Goal: Task Accomplishment & Management: Manage account settings

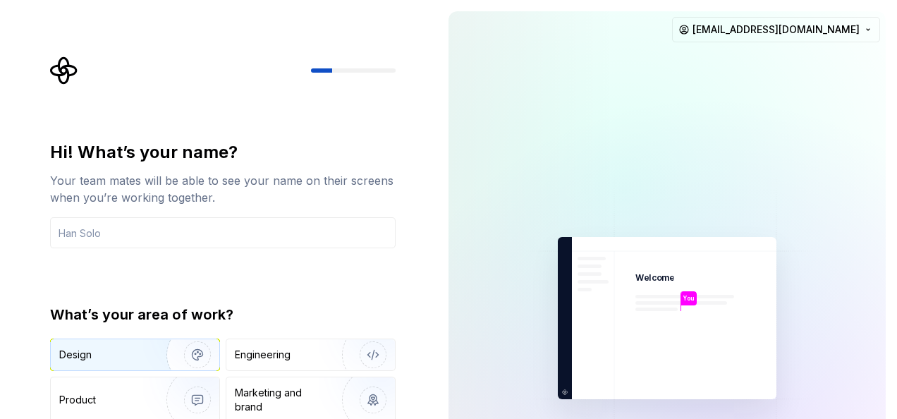
click at [131, 348] on div "Design" at bounding box center [103, 355] width 89 height 14
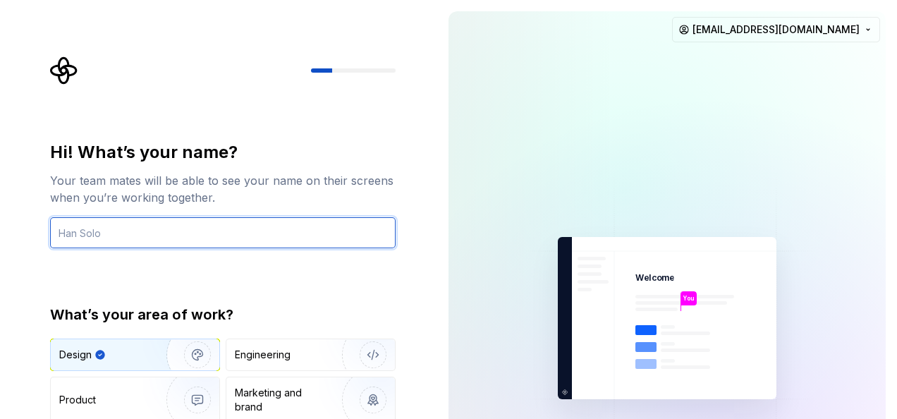
click at [145, 228] on input "text" at bounding box center [223, 232] width 346 height 31
type input "Karan"
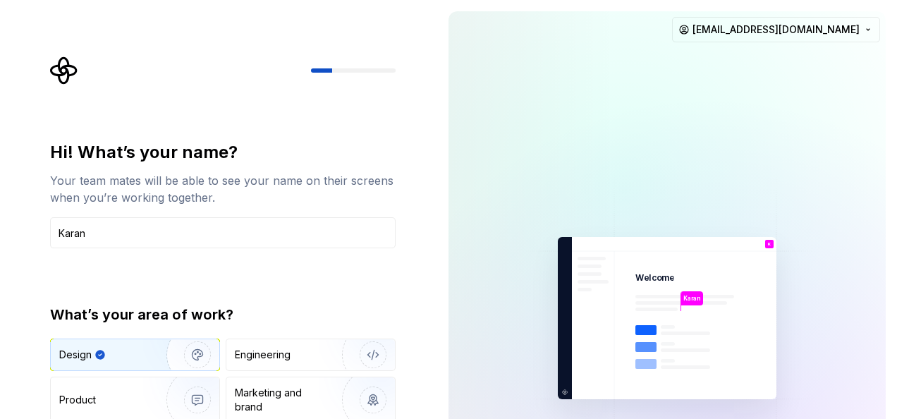
click at [291, 273] on div "Hi! What’s your name? Your team mates will be able to see your name on their sc…" at bounding box center [223, 301] width 346 height 320
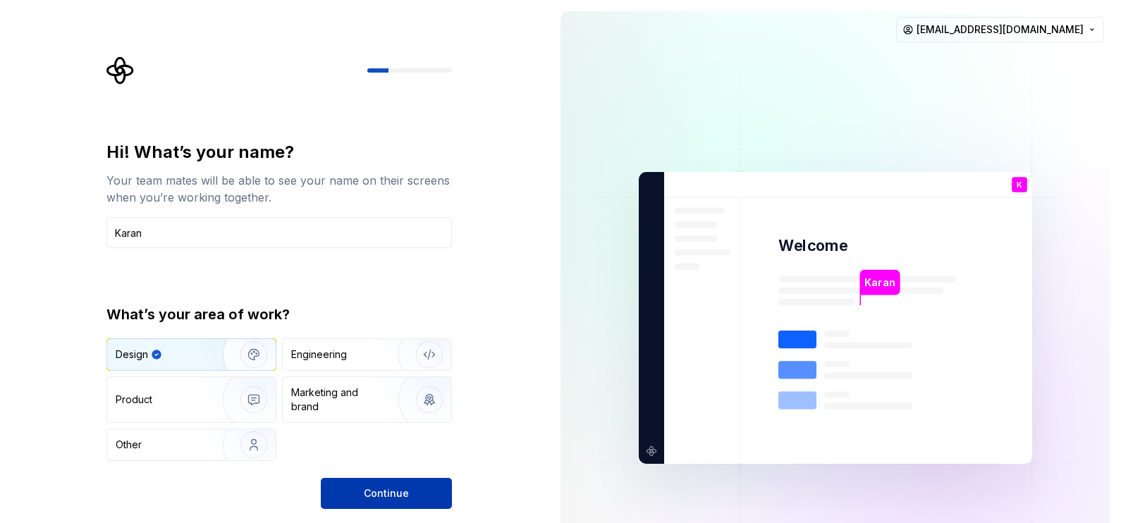
click at [426, 418] on button "Continue" at bounding box center [386, 493] width 131 height 31
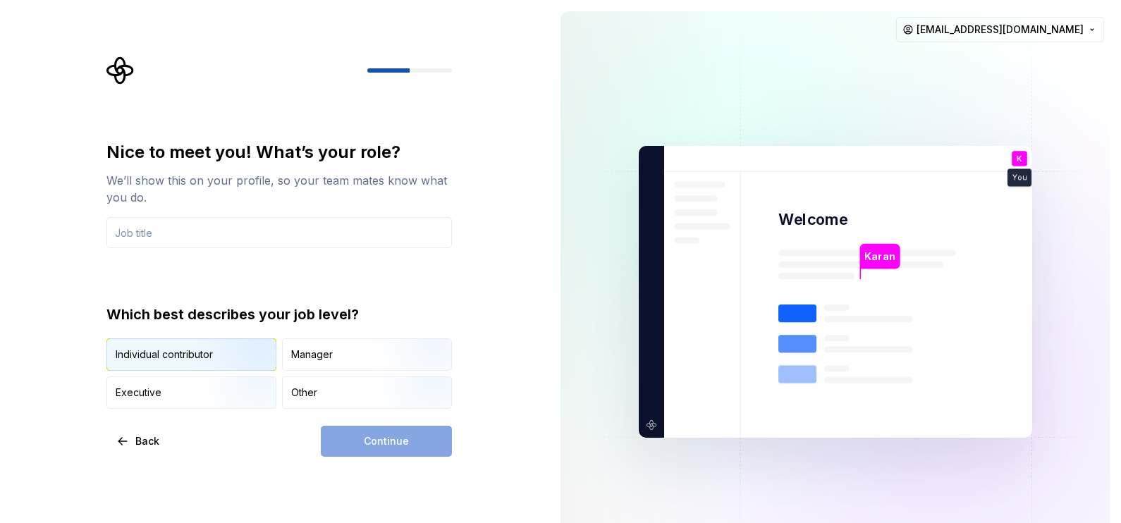
click at [217, 356] on img "button" at bounding box center [242, 372] width 90 height 94
click at [401, 418] on div "Continue" at bounding box center [386, 441] width 131 height 31
click at [264, 226] on input "text" at bounding box center [279, 232] width 346 height 31
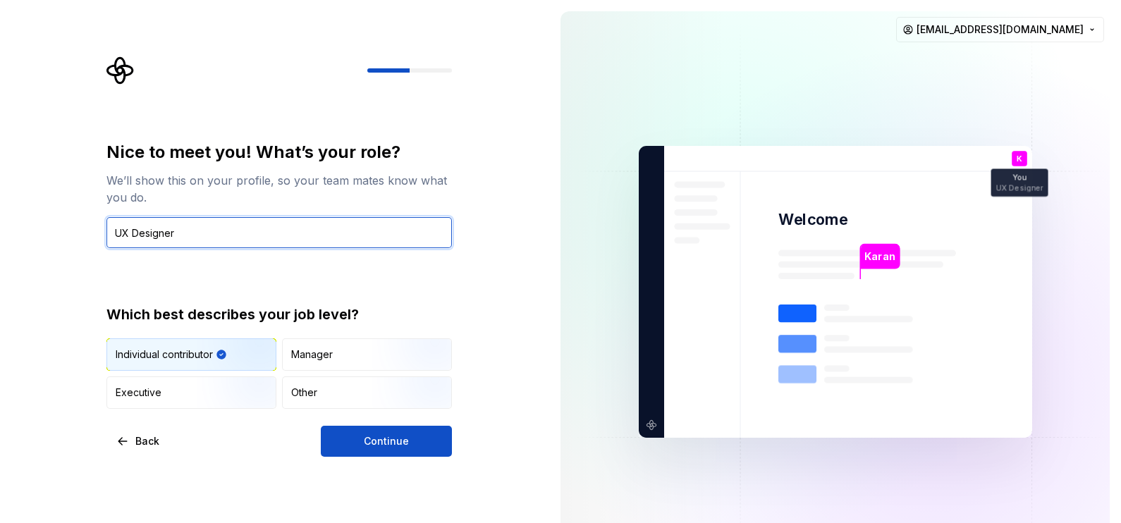
type input "UX Designer"
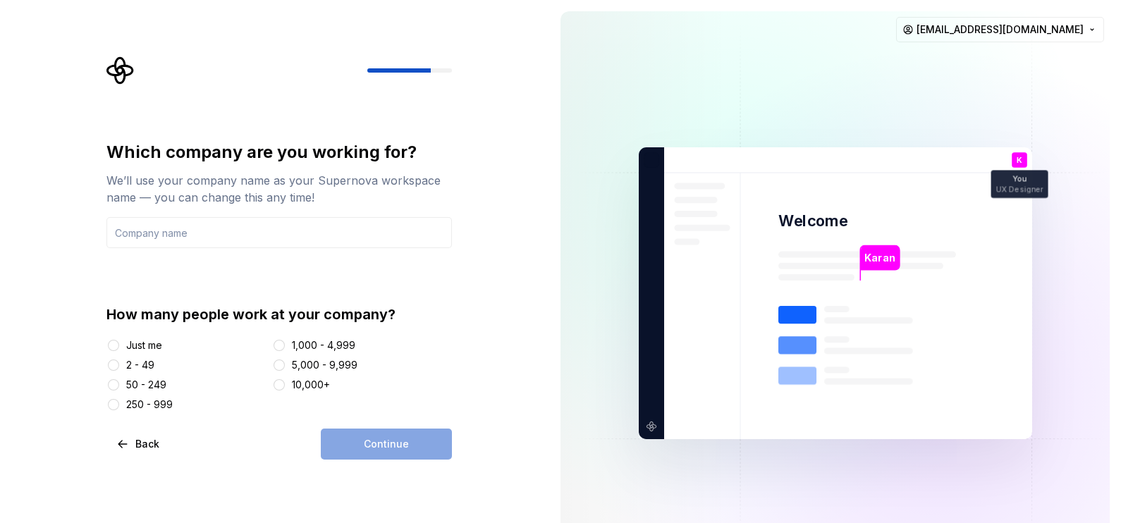
click at [145, 367] on div "2 - 49" at bounding box center [140, 365] width 28 height 14
click at [119, 367] on button "2 - 49" at bounding box center [113, 365] width 11 height 11
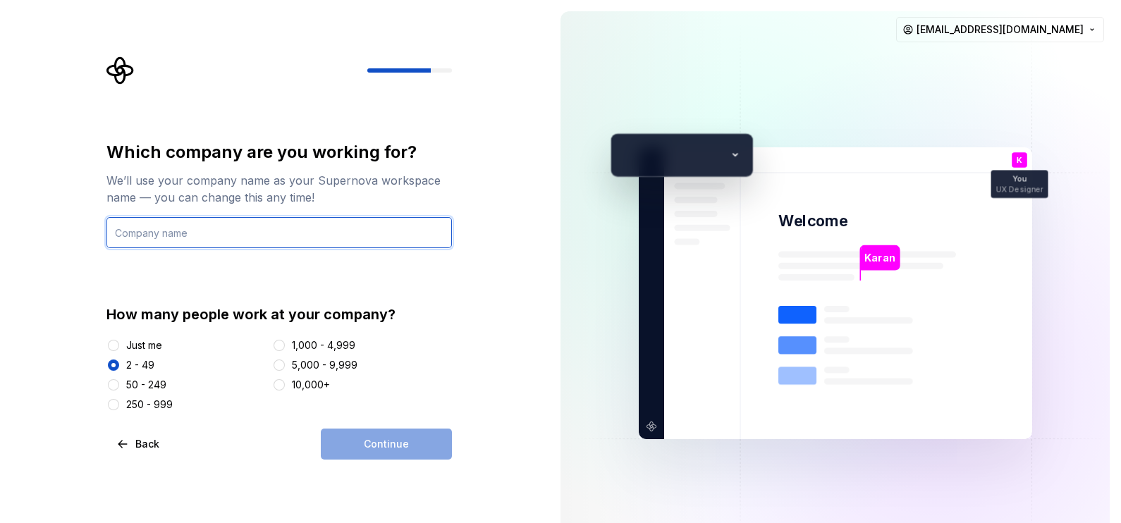
click at [195, 231] on input "text" at bounding box center [279, 232] width 346 height 31
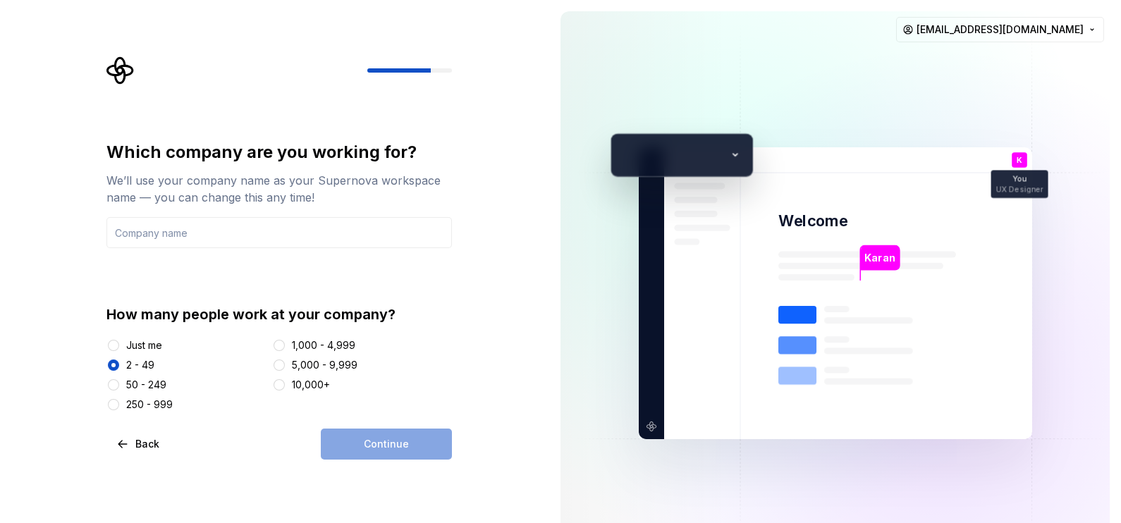
click at [403, 418] on div "Continue" at bounding box center [386, 444] width 131 height 31
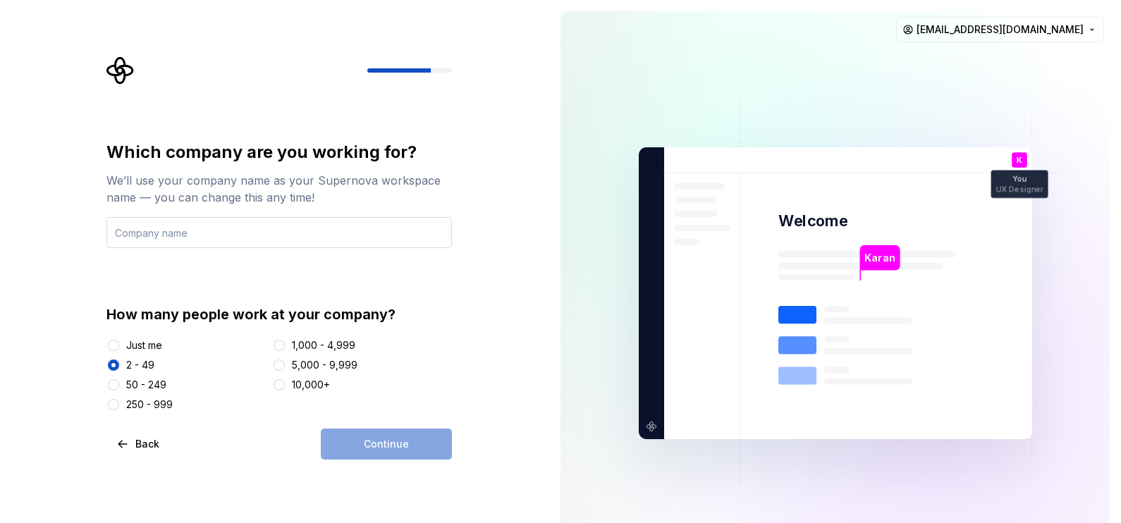
click at [270, 243] on input "text" at bounding box center [279, 232] width 346 height 31
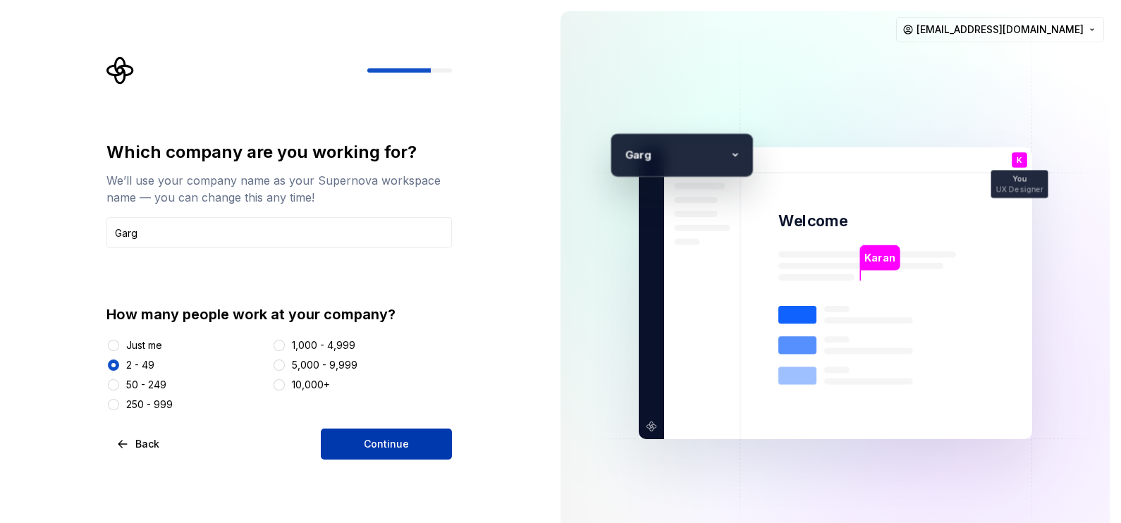
click at [406, 418] on span "Continue" at bounding box center [386, 444] width 45 height 14
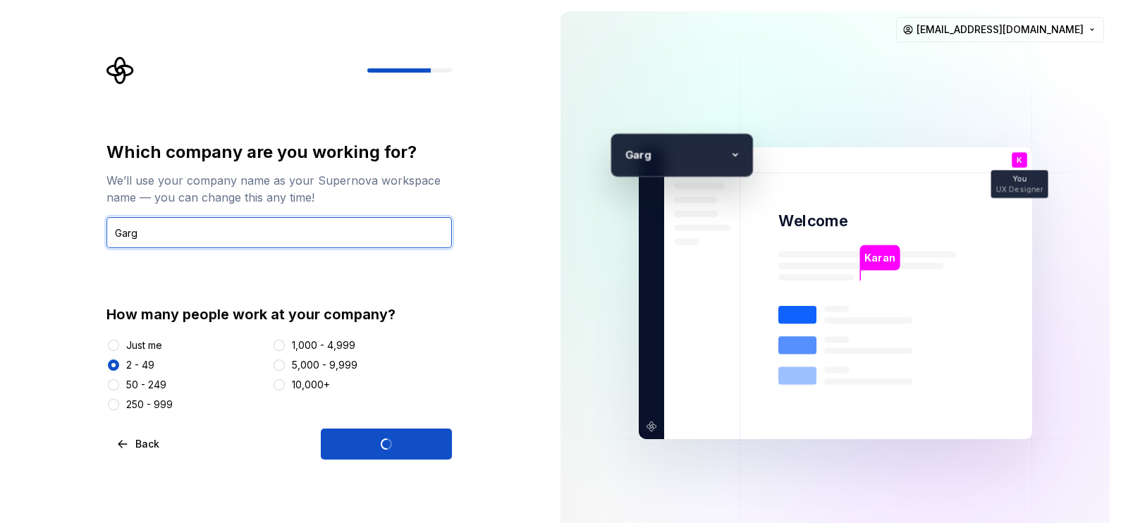
drag, startPoint x: 187, startPoint y: 233, endPoint x: -4, endPoint y: 247, distance: 191.0
click at [0, 247] on html "Which company are you working for? We’ll use your company name as your Supernov…" at bounding box center [560, 261] width 1121 height 523
type input "insureka"
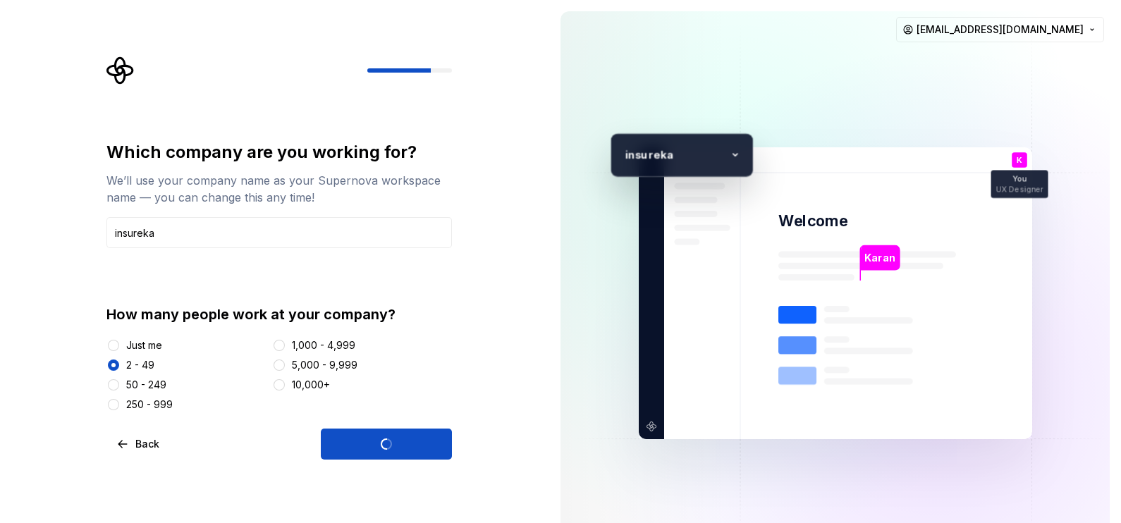
click at [386, 418] on div "Continue" at bounding box center [386, 444] width 131 height 31
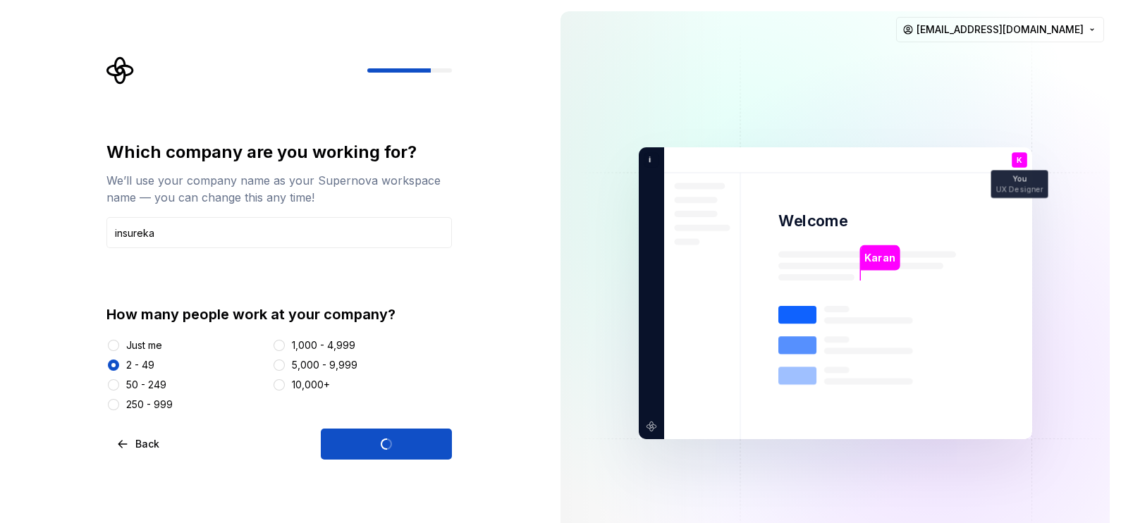
click at [386, 418] on div "Continue" at bounding box center [386, 444] width 131 height 31
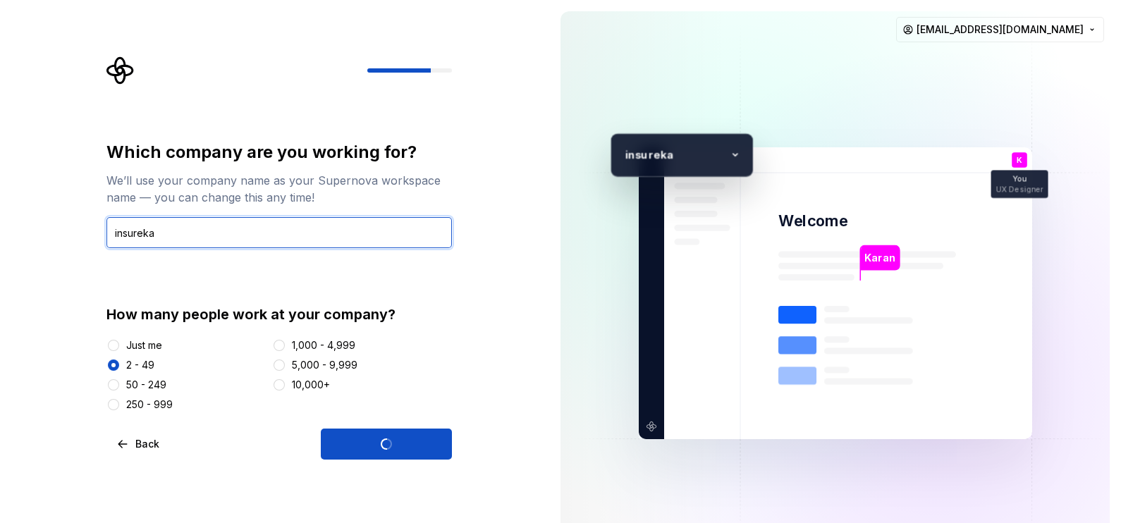
drag, startPoint x: 233, startPoint y: 243, endPoint x: 0, endPoint y: 250, distance: 232.8
click at [0, 250] on html "Which company are you working for? We’ll use your company name as your Supernov…" at bounding box center [560, 261] width 1121 height 523
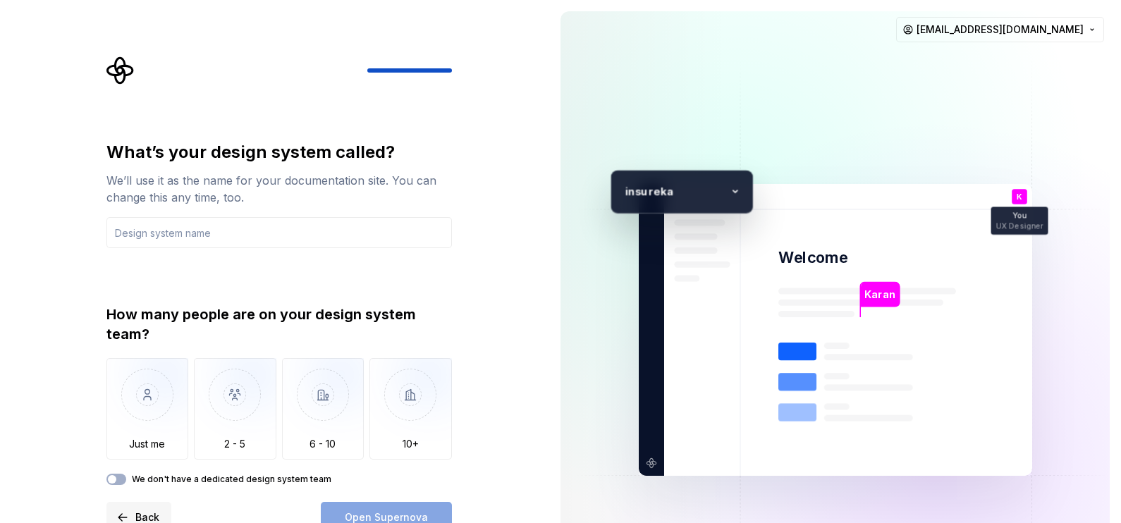
click at [147, 418] on span "Back" at bounding box center [147, 517] width 24 height 14
click at [145, 418] on span "Back" at bounding box center [147, 517] width 24 height 14
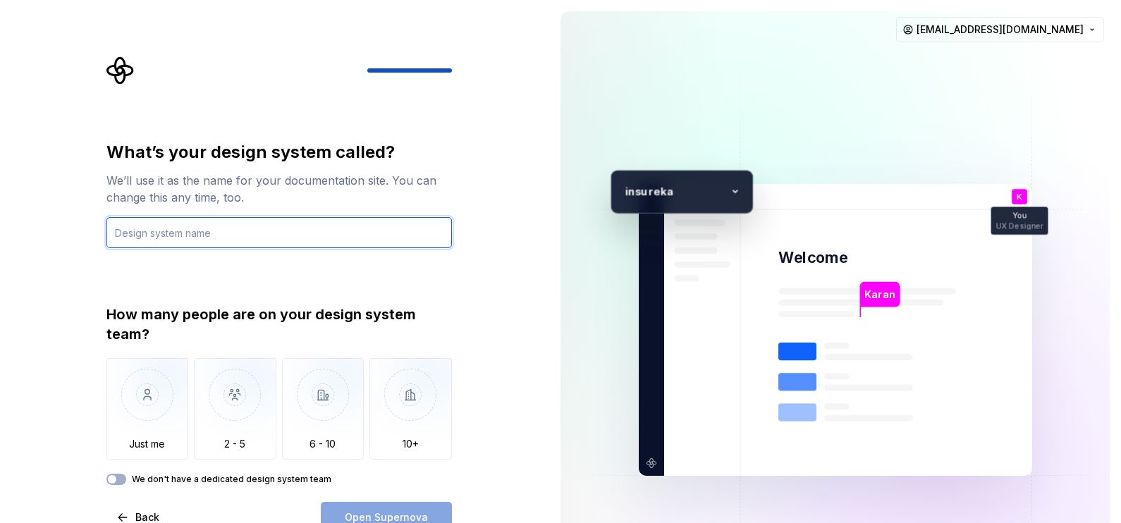
click at [214, 227] on input "text" at bounding box center [279, 232] width 346 height 31
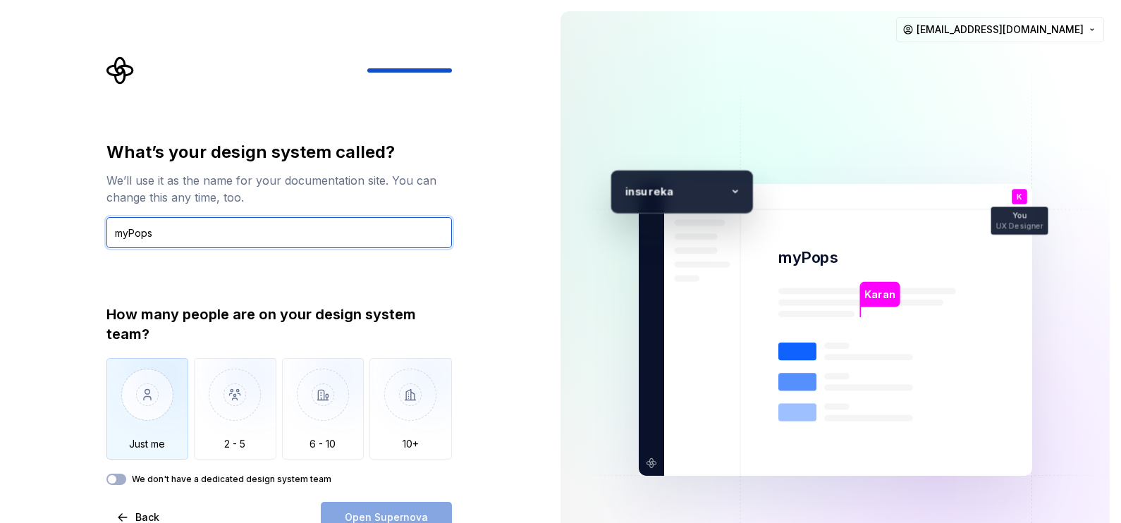
type input "myPops"
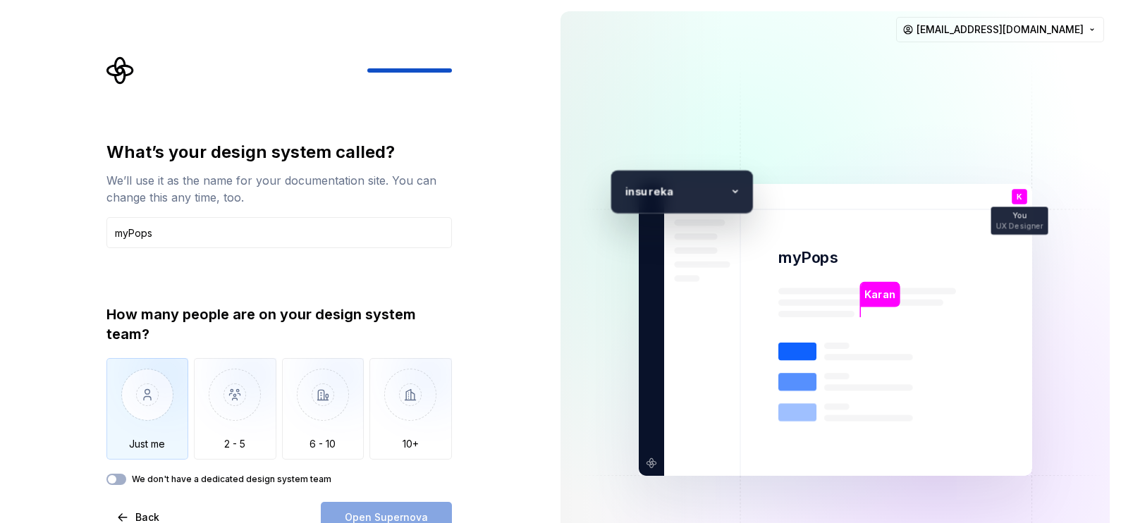
click at [159, 408] on img "button" at bounding box center [147, 405] width 82 height 94
click at [119, 418] on button "We don't have a dedicated design system team" at bounding box center [116, 479] width 20 height 11
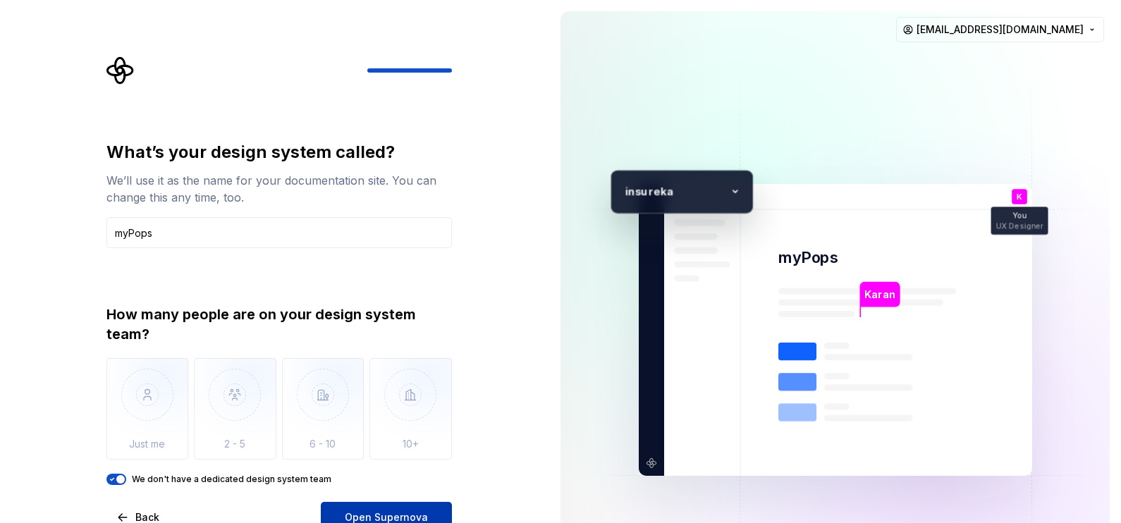
click at [371, 418] on span "Open Supernova" at bounding box center [386, 517] width 83 height 14
click at [742, 183] on icon at bounding box center [734, 191] width 21 height 21
click at [729, 192] on icon at bounding box center [734, 191] width 21 height 21
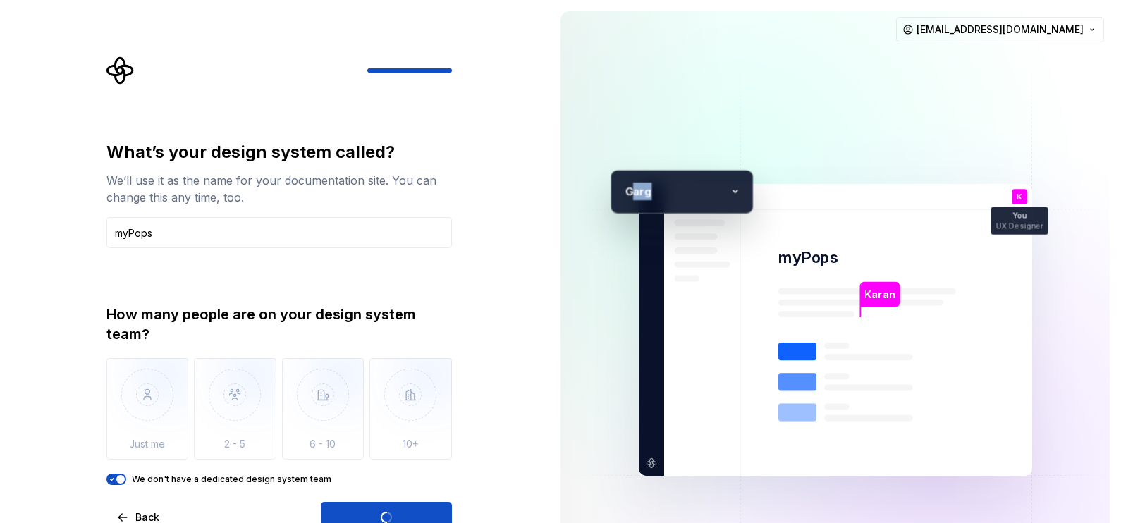
drag, startPoint x: 729, startPoint y: 192, endPoint x: 664, endPoint y: 195, distance: 65.0
click at [664, 195] on p "arg" at bounding box center [678, 192] width 92 height 18
click at [720, 195] on p "arg" at bounding box center [678, 192] width 92 height 18
click at [730, 192] on icon at bounding box center [734, 191] width 21 height 21
click at [733, 192] on icon at bounding box center [734, 191] width 21 height 21
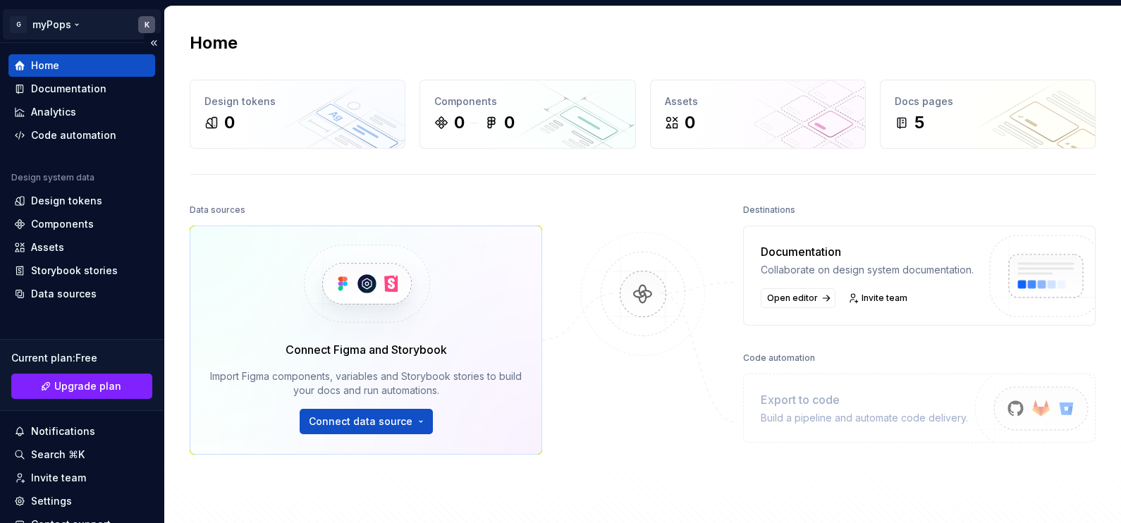
click at [141, 19] on html "G myPops K Home Documentation Analytics Code automation Design system data Desi…" at bounding box center [560, 261] width 1121 height 523
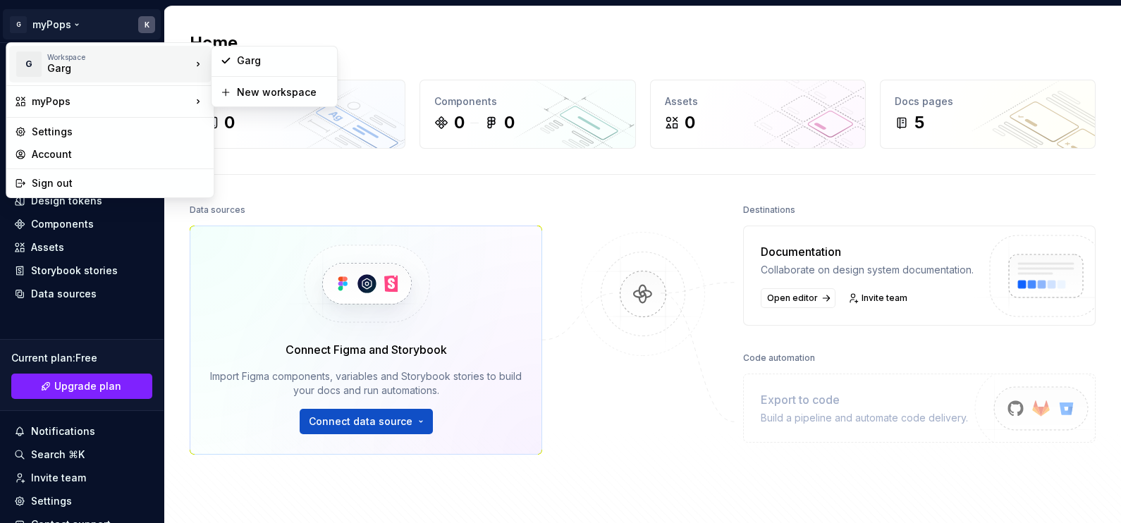
click at [85, 65] on div "Garg" at bounding box center [107, 68] width 120 height 14
click at [247, 63] on div "Garg" at bounding box center [283, 61] width 92 height 14
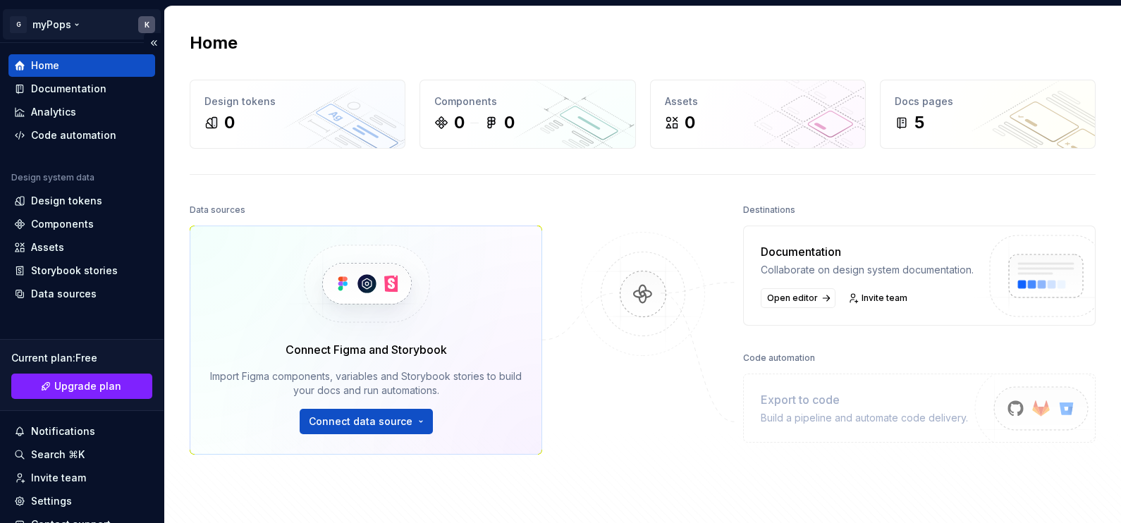
click at [63, 27] on html "G myPops K Home Documentation Analytics Code automation Design system data Desi…" at bounding box center [560, 261] width 1121 height 523
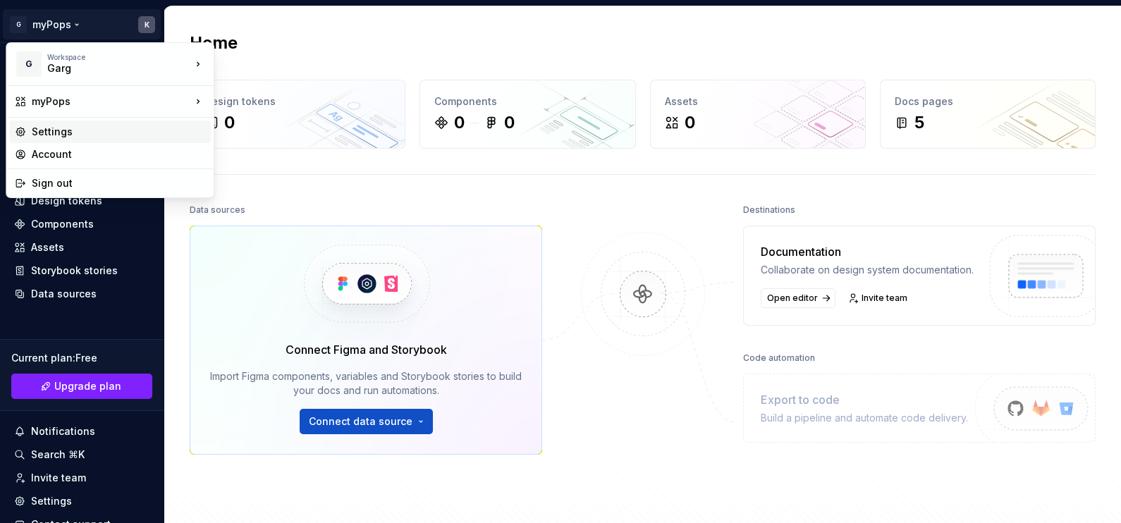
click at [115, 137] on div "Settings" at bounding box center [118, 132] width 173 height 14
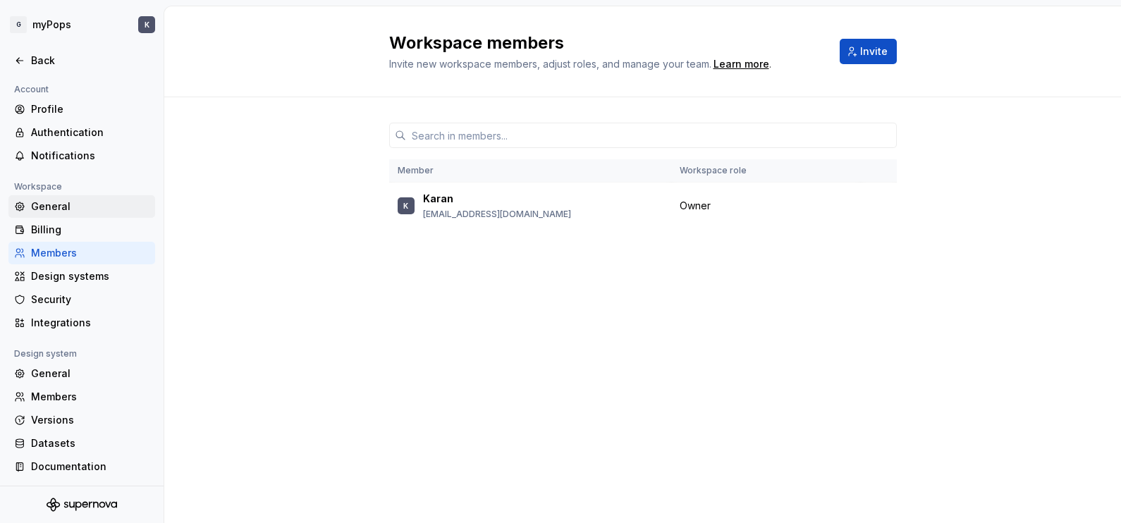
click at [81, 201] on div "General" at bounding box center [90, 207] width 118 height 14
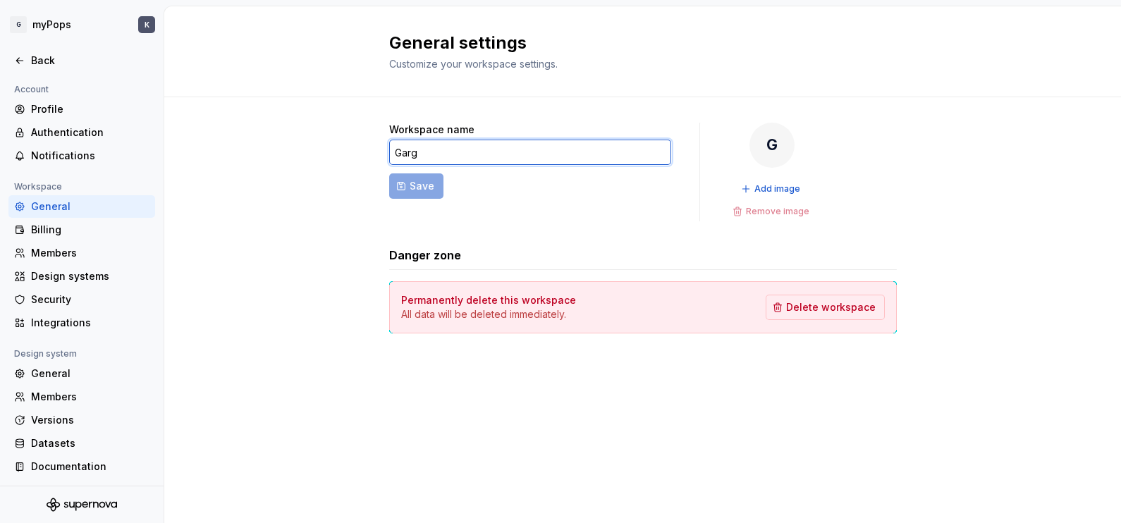
drag, startPoint x: 487, startPoint y: 152, endPoint x: 298, endPoint y: 145, distance: 189.1
click at [298, 145] on div "Workspace name Garg Save G Add image Remove image Danger zone Permanently delet…" at bounding box center [642, 242] width 957 height 290
type input "ikaran"
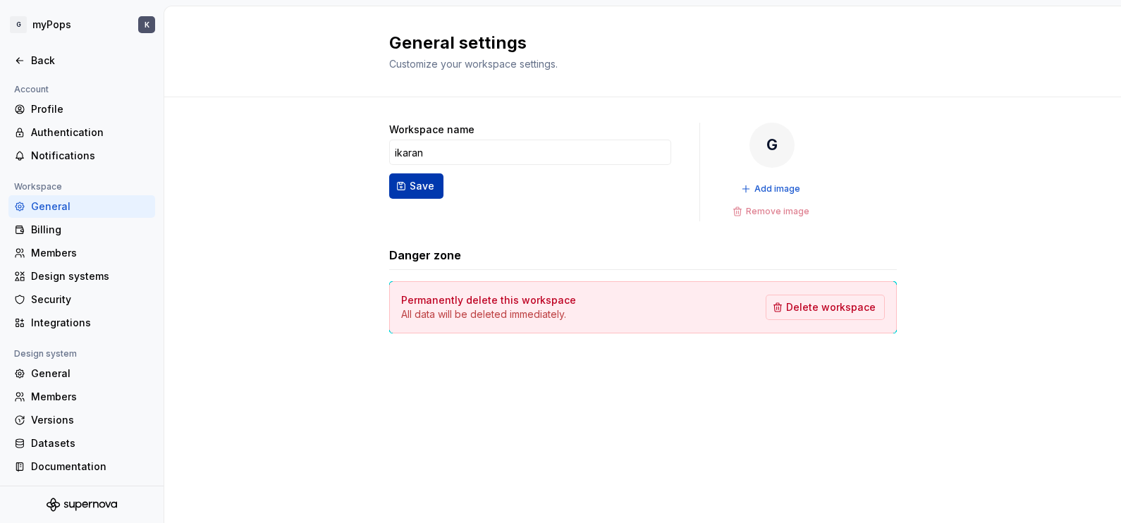
click at [412, 185] on span "Save" at bounding box center [422, 186] width 25 height 14
click at [71, 25] on html "I myPops K Back Account Profile Authentication Notifications Workspace General …" at bounding box center [560, 261] width 1121 height 523
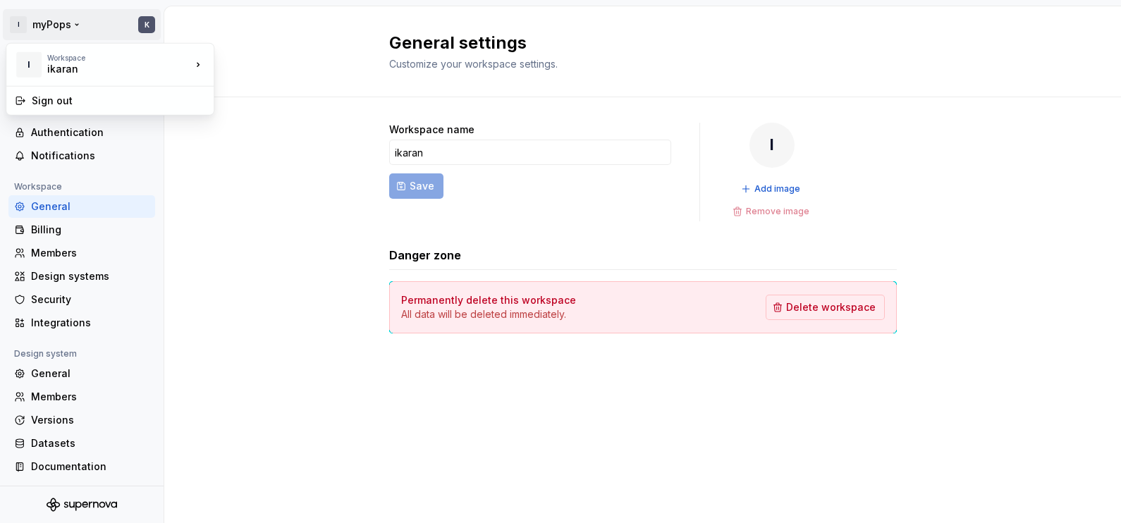
click at [67, 25] on html "I myPops K Back Account Profile Authentication Notifications Workspace General …" at bounding box center [560, 261] width 1121 height 523
click at [60, 109] on div "Profile" at bounding box center [90, 109] width 118 height 14
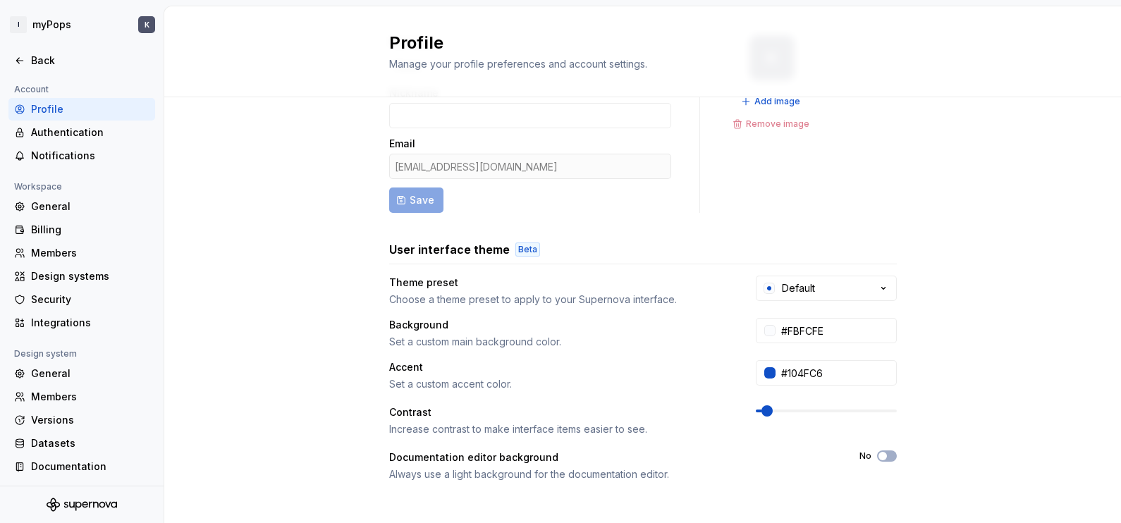
scroll to position [176, 0]
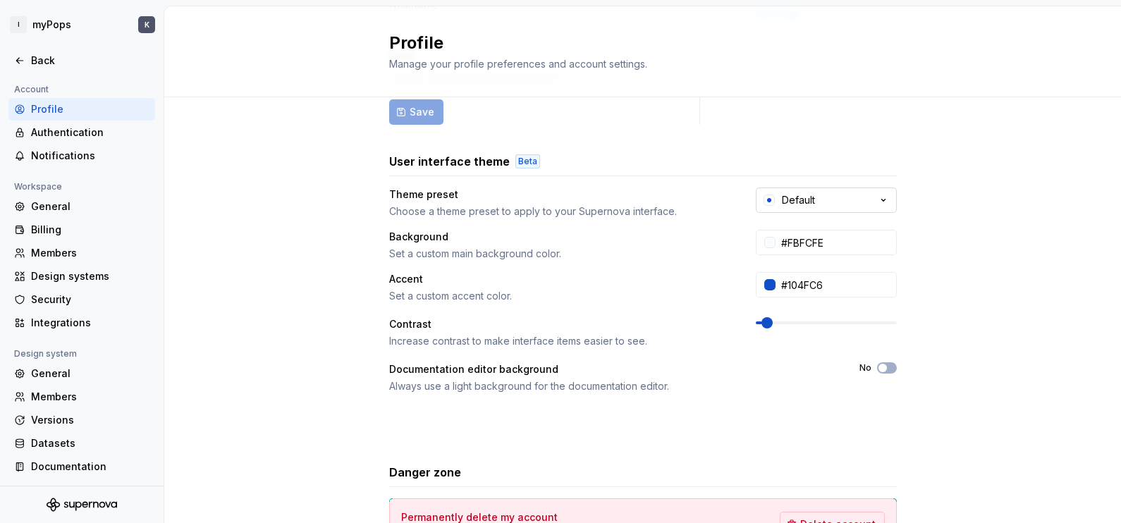
click at [845, 201] on button "Default" at bounding box center [826, 200] width 141 height 25
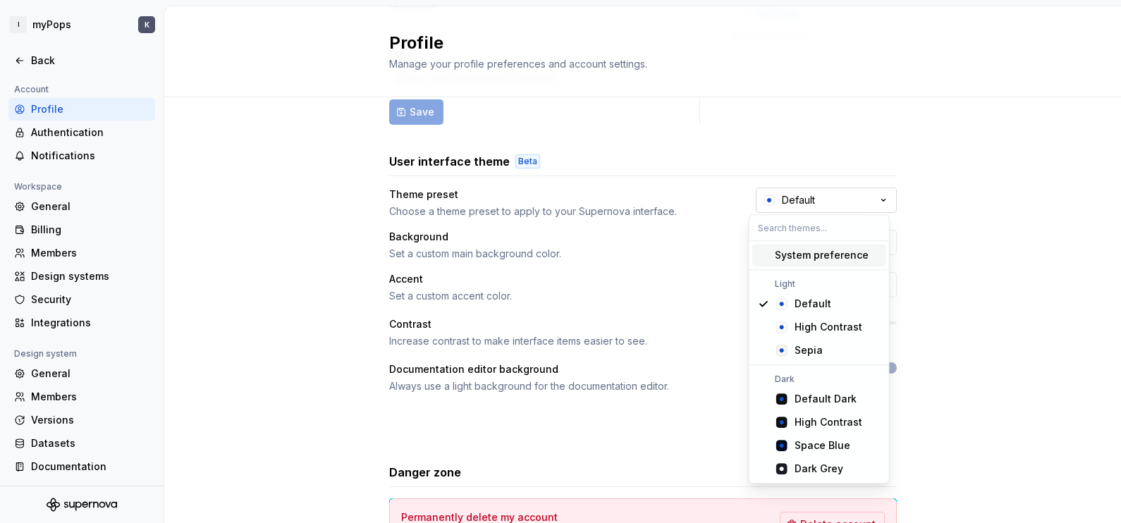
click at [845, 201] on button "Default" at bounding box center [826, 200] width 141 height 25
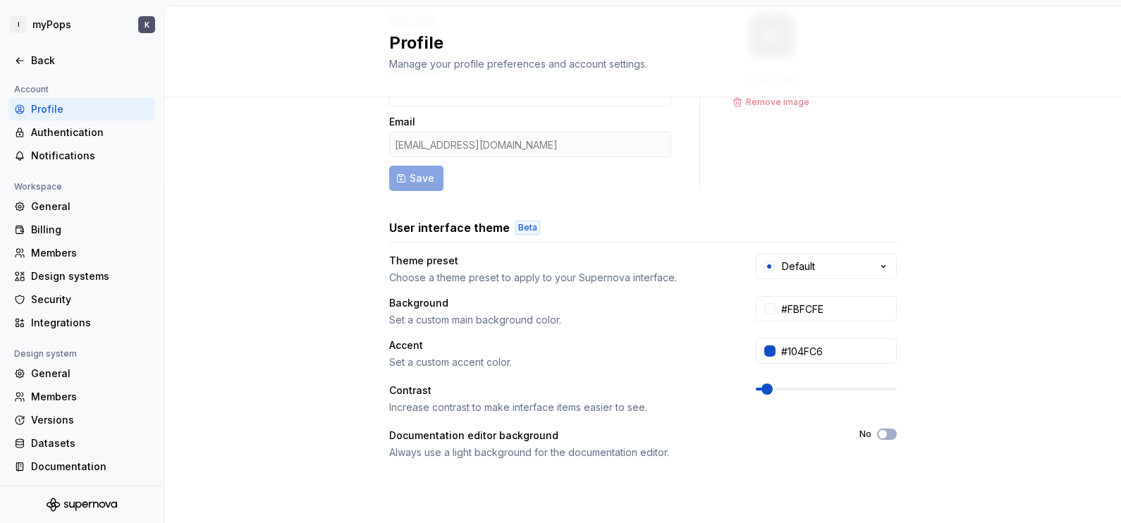
scroll to position [107, 0]
click at [60, 303] on div "Security" at bounding box center [90, 300] width 118 height 14
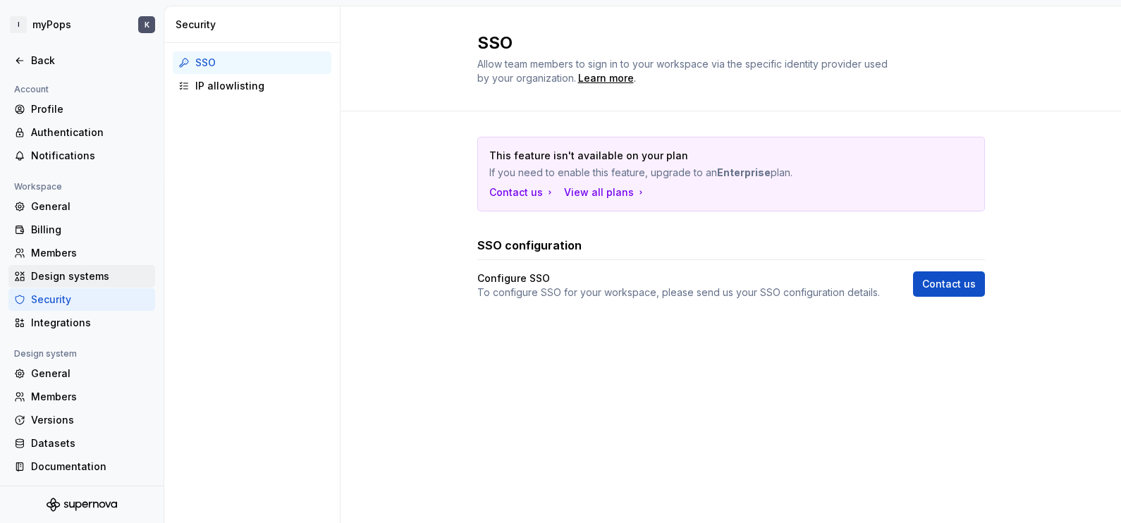
click at [90, 271] on div "Design systems" at bounding box center [90, 276] width 118 height 14
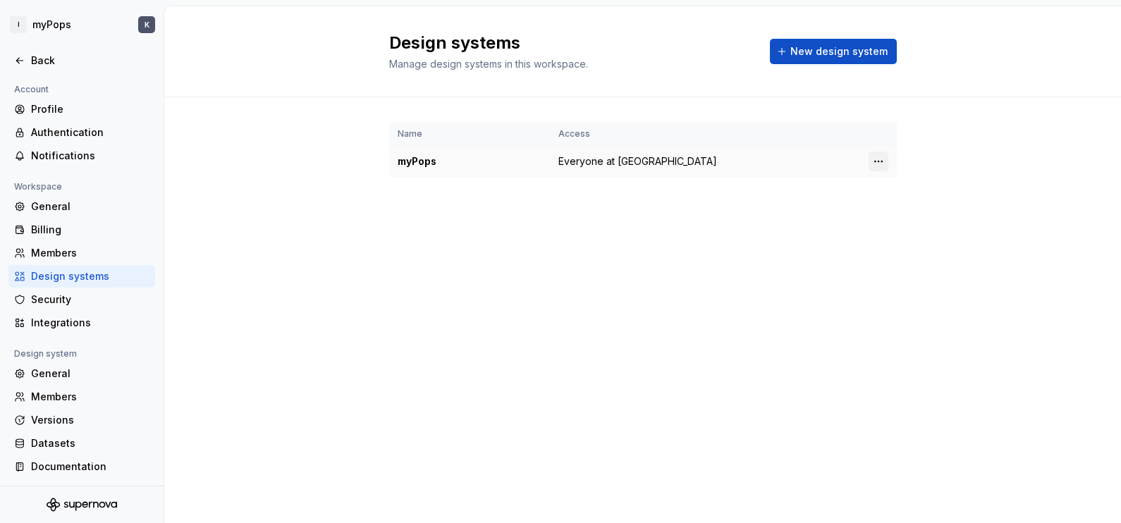
click at [877, 158] on html "I myPops K Back Account Profile Authentication Notifications Workspace General …" at bounding box center [560, 261] width 1121 height 523
click at [896, 207] on div "Design system settings" at bounding box center [962, 211] width 134 height 14
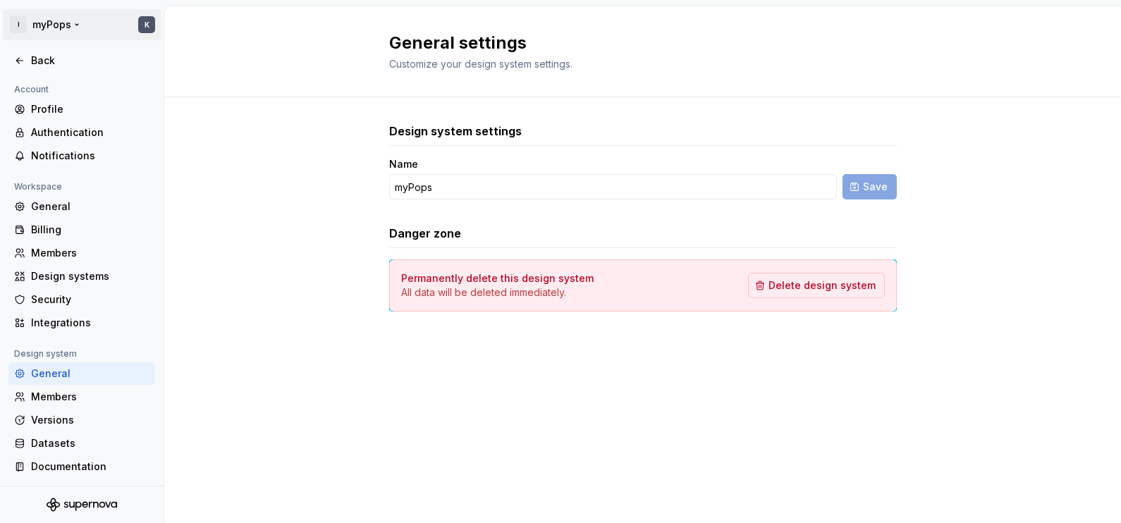
click at [47, 25] on html "I myPops K Back Account Profile Authentication Notifications Workspace General …" at bounding box center [560, 261] width 1121 height 523
click at [51, 23] on html "I myPops K Back Account Profile Authentication Notifications Workspace General …" at bounding box center [560, 261] width 1121 height 523
click at [47, 54] on div "Back" at bounding box center [90, 61] width 118 height 14
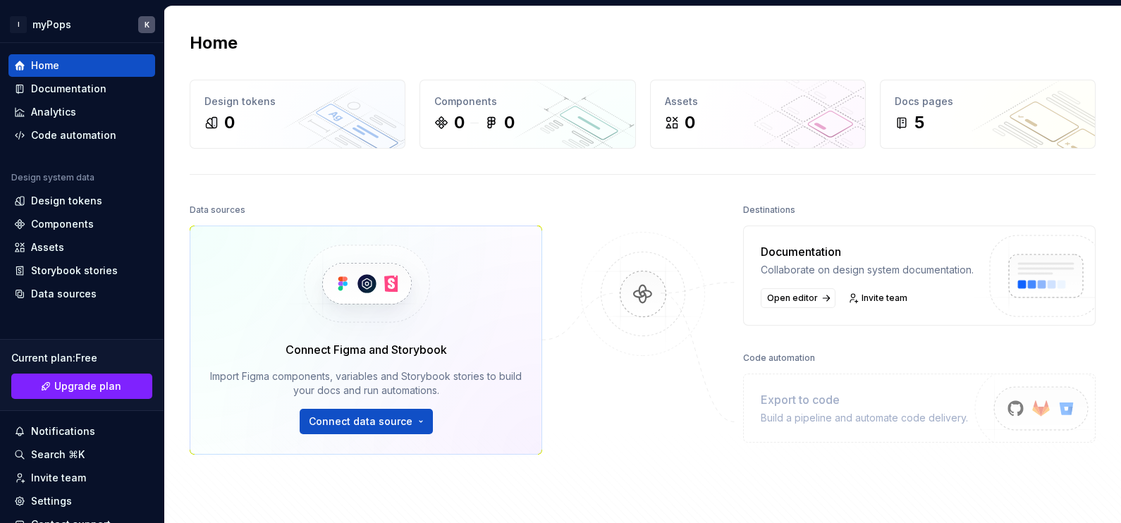
drag, startPoint x: 687, startPoint y: 367, endPoint x: 617, endPoint y: 357, distance: 71.2
click at [617, 357] on img at bounding box center [643, 308] width 137 height 153
click at [276, 193] on div "Home Design tokens 0 Components 0 0 Assets 0 Docs pages 5 Data sources Connect …" at bounding box center [642, 300] width 957 height 589
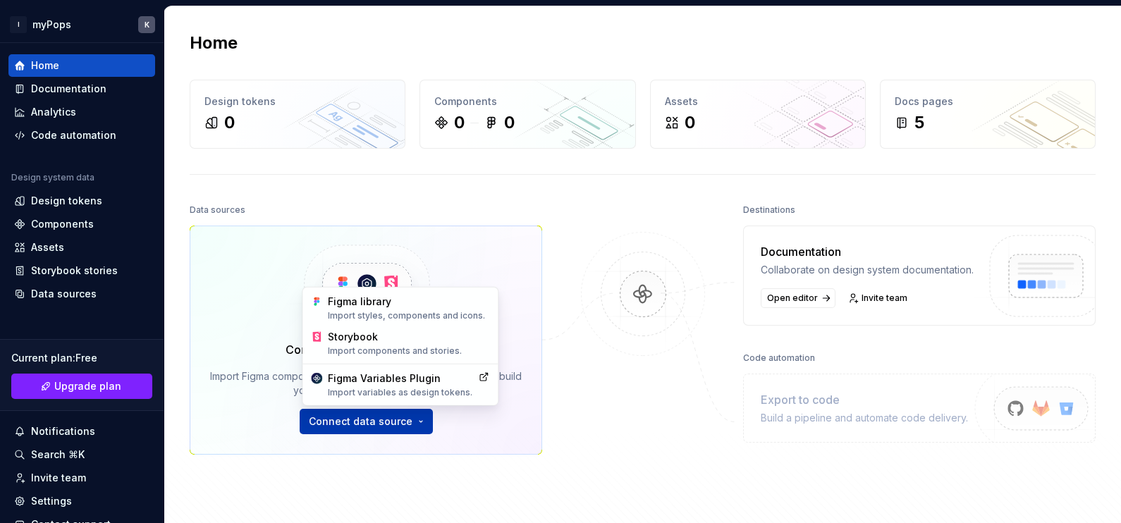
click at [410, 418] on html "I myPops K Home Documentation Analytics Code automation Design system data Desi…" at bounding box center [560, 261] width 1121 height 523
click at [504, 204] on html "I myPops K Home Documentation Analytics Code automation Design system data Desi…" at bounding box center [560, 261] width 1121 height 523
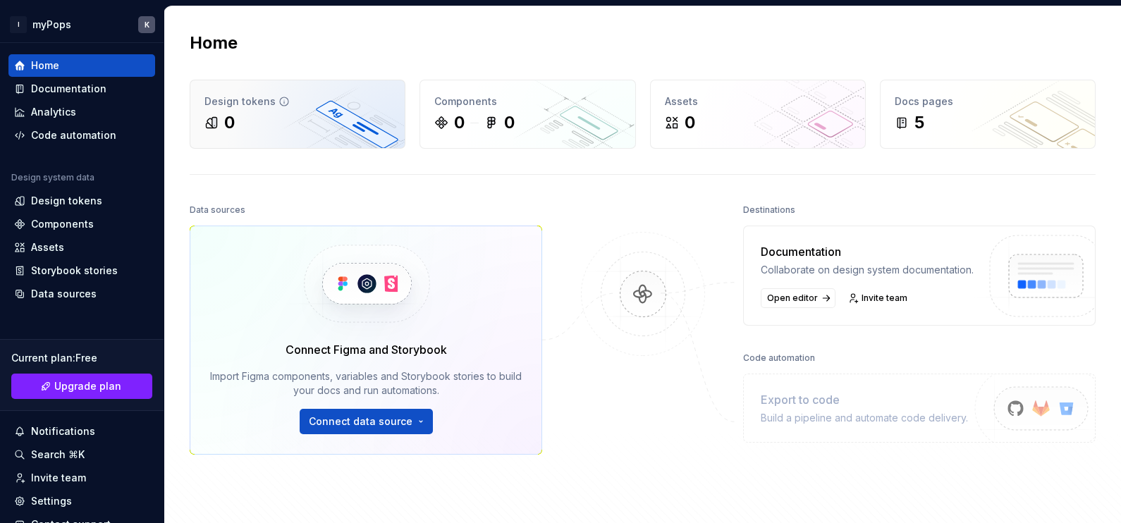
click at [330, 134] on div "Design tokens 0" at bounding box center [297, 114] width 214 height 68
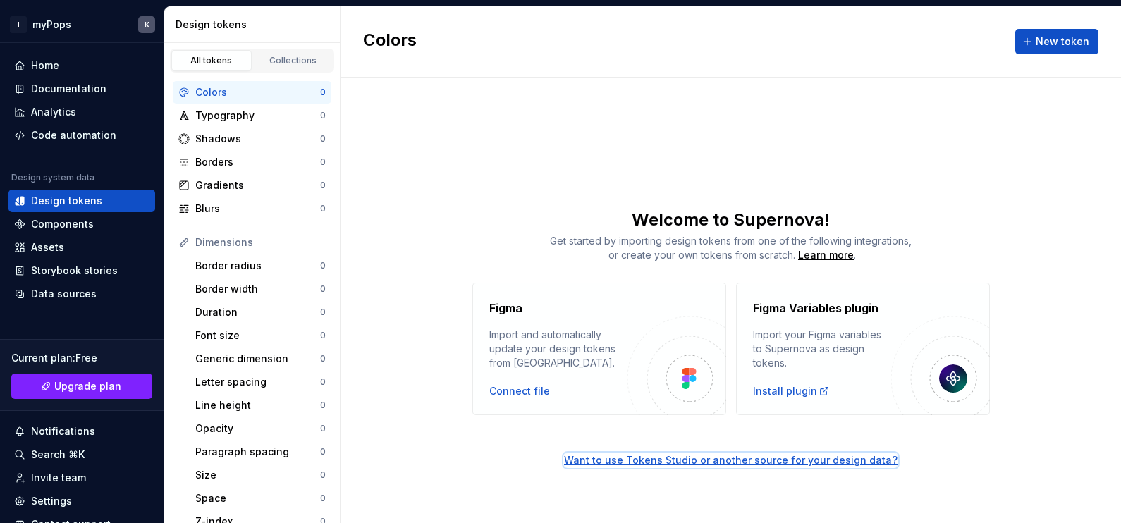
click at [783, 418] on div "Want to use Tokens Studio or another source for your design data?" at bounding box center [731, 460] width 334 height 14
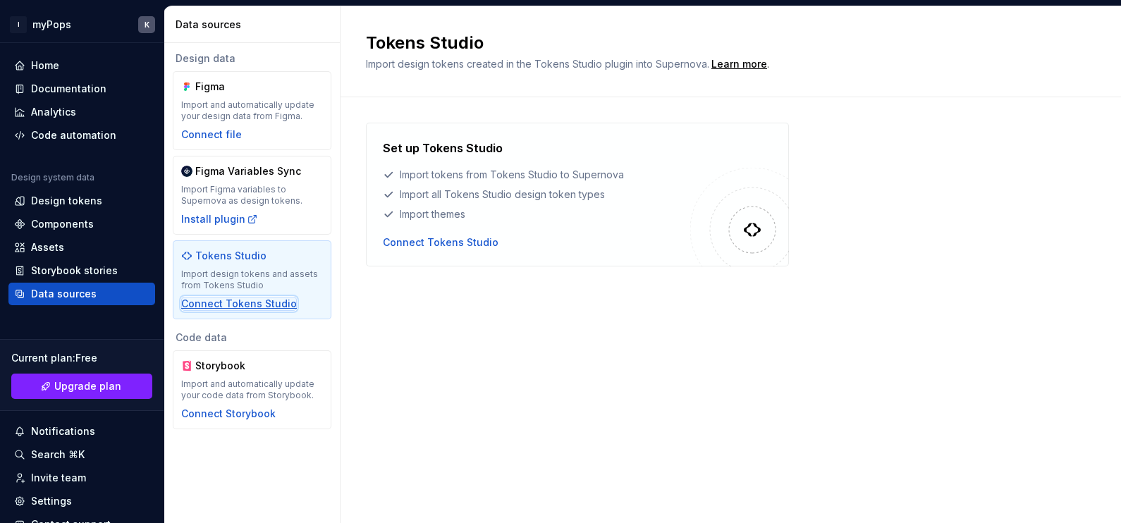
click at [229, 300] on div "Connect Tokens Studio" at bounding box center [239, 304] width 116 height 14
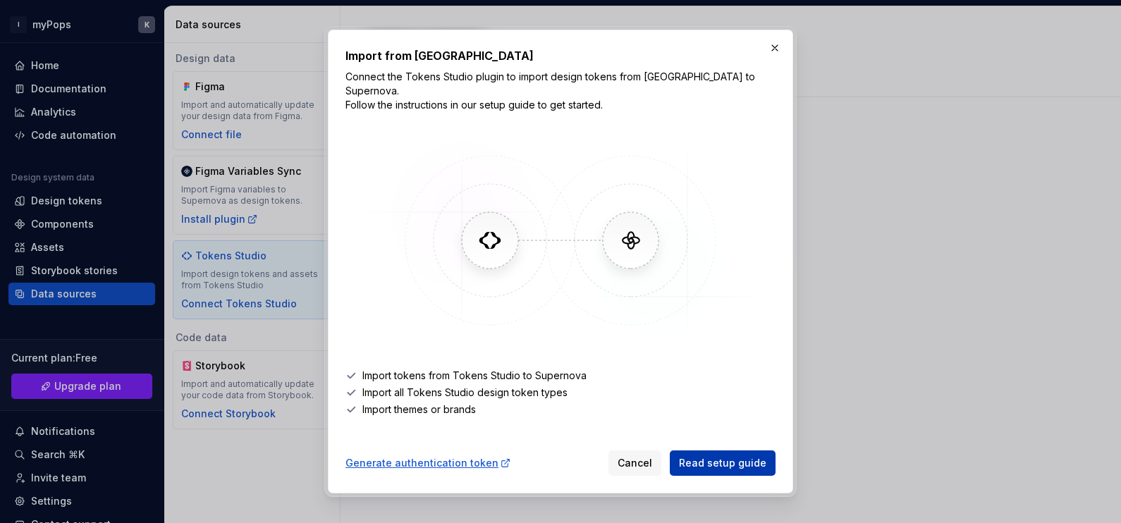
click at [745, 418] on span "Read setup guide" at bounding box center [722, 463] width 87 height 14
click at [771, 52] on button "button" at bounding box center [775, 48] width 20 height 20
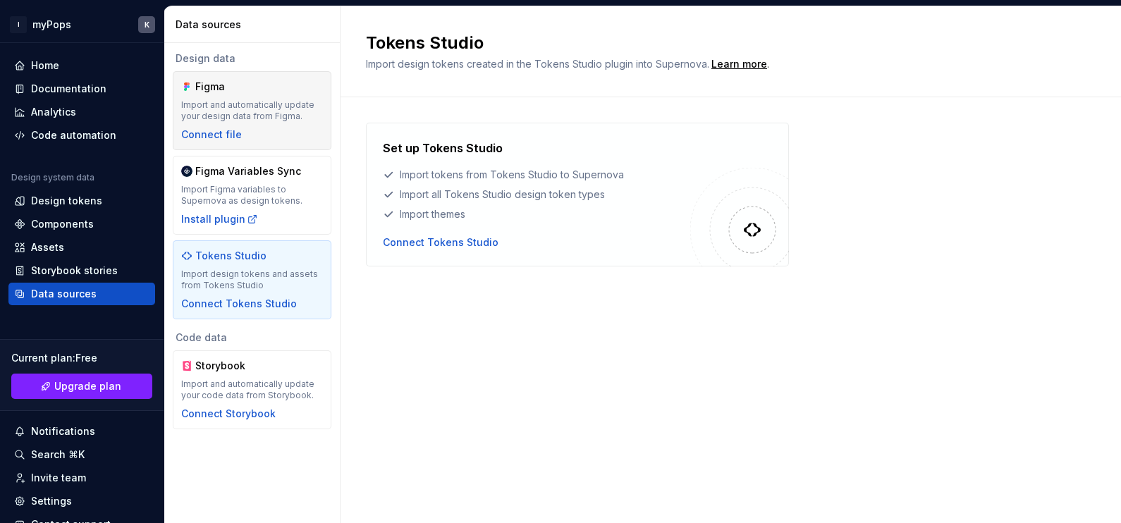
click at [289, 118] on div "Import and automatically update your design data from Figma." at bounding box center [252, 110] width 142 height 23
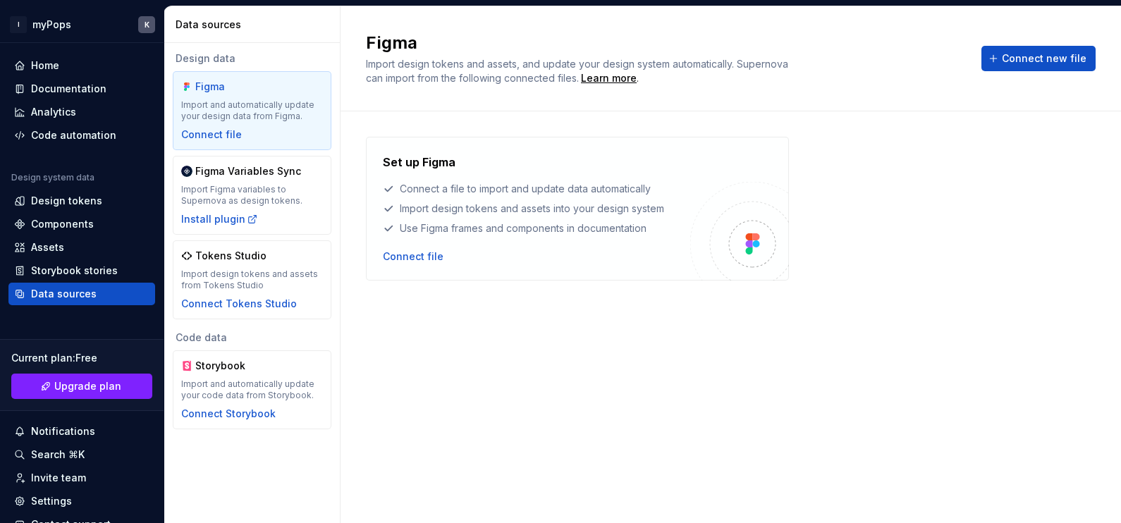
click at [896, 159] on div "Set up Figma Connect a file to import and update data automatically Import desi…" at bounding box center [731, 209] width 730 height 144
click at [204, 102] on div "Import and automatically update your design data from Figma." at bounding box center [252, 110] width 142 height 23
click at [529, 324] on div "Set up Figma Connect a file to import and update data automatically Import desi…" at bounding box center [731, 303] width 730 height 333
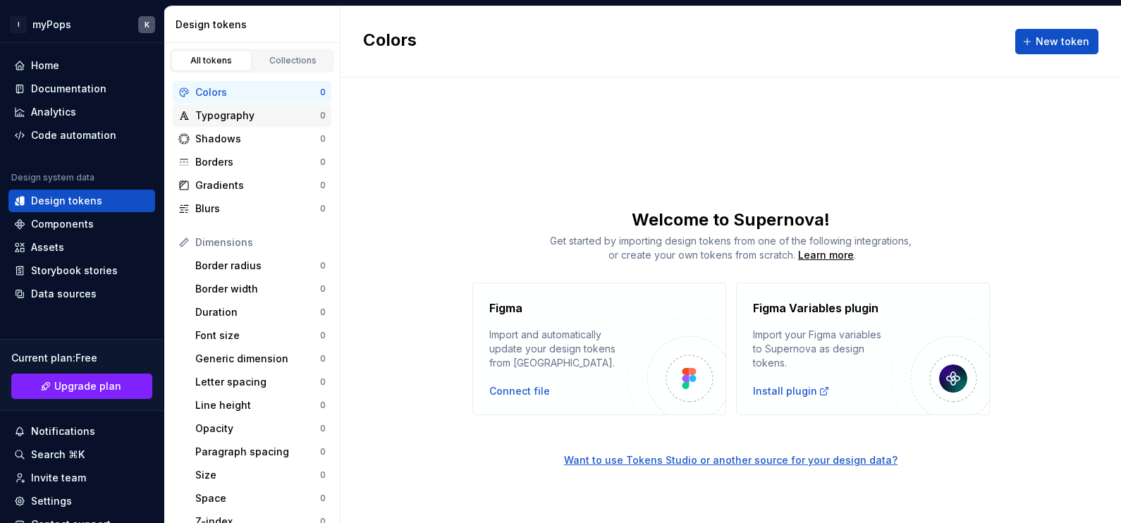
click at [231, 109] on div "Typography" at bounding box center [257, 116] width 125 height 14
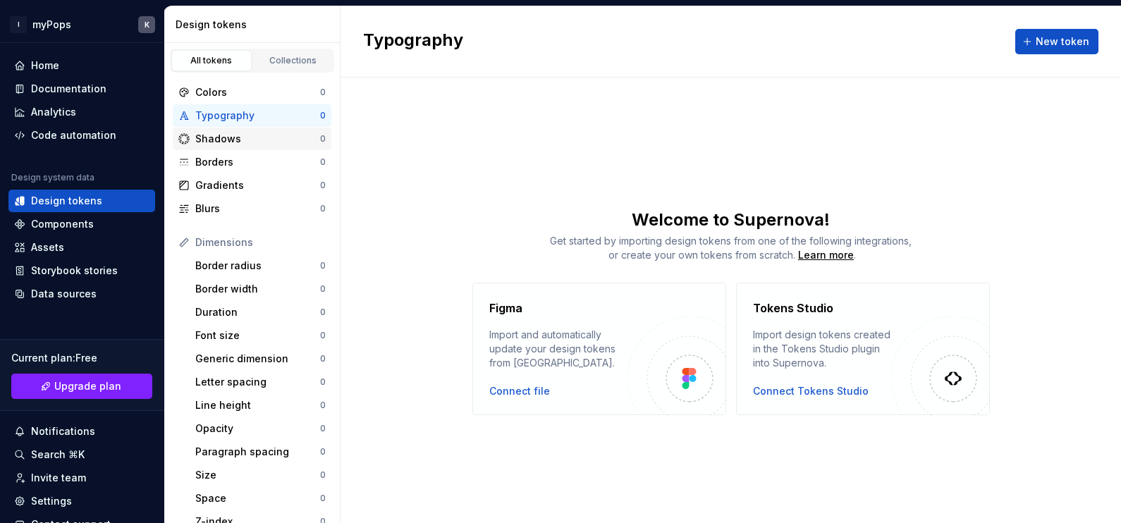
click at [236, 137] on div "Shadows" at bounding box center [257, 139] width 125 height 14
click at [273, 56] on div "Collections" at bounding box center [293, 60] width 71 height 11
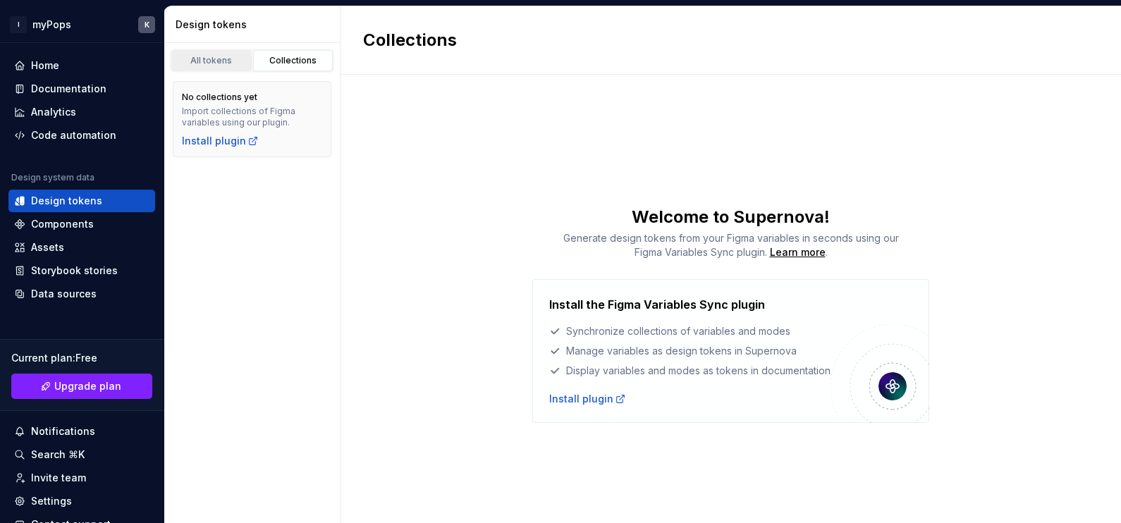
click at [204, 60] on div "All tokens" at bounding box center [211, 60] width 71 height 11
